Goal: Submit feedback/report problem

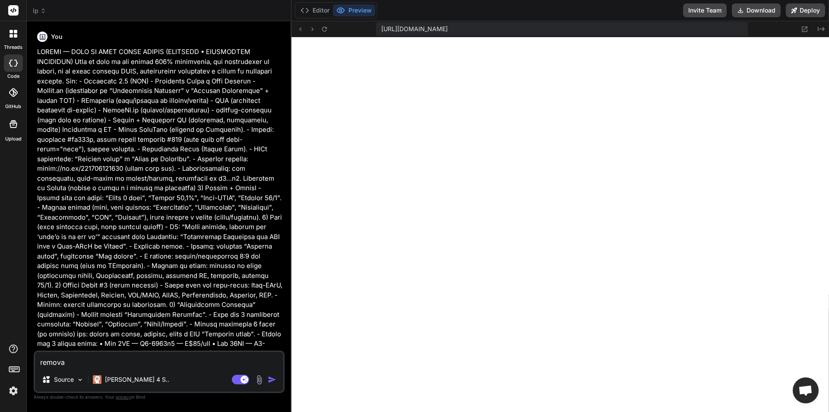
type textarea "x"
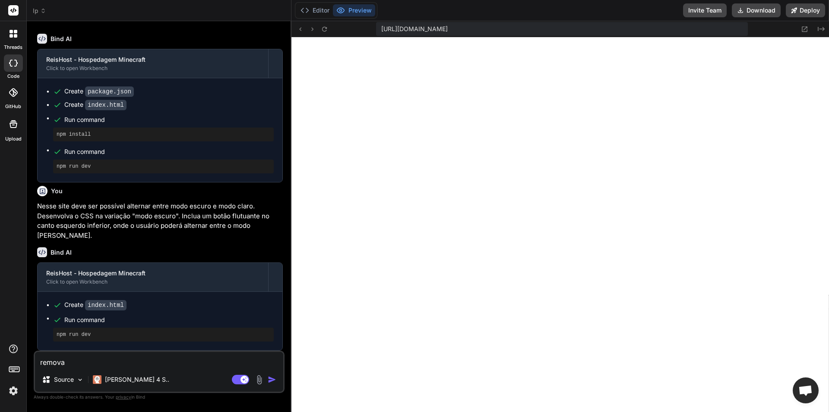
scroll to position [1133, 0]
click at [148, 363] on textarea "remova" at bounding box center [159, 360] width 248 height 16
click at [105, 363] on textarea "remova" at bounding box center [159, 360] width 248 height 16
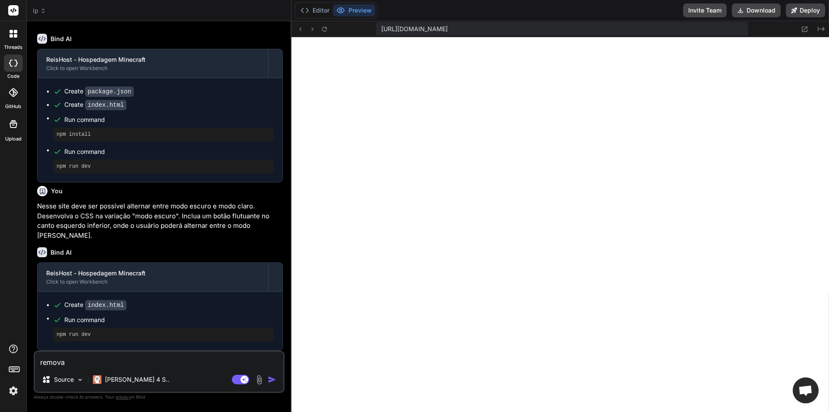
type textarea "x"
